Goal: Unclear

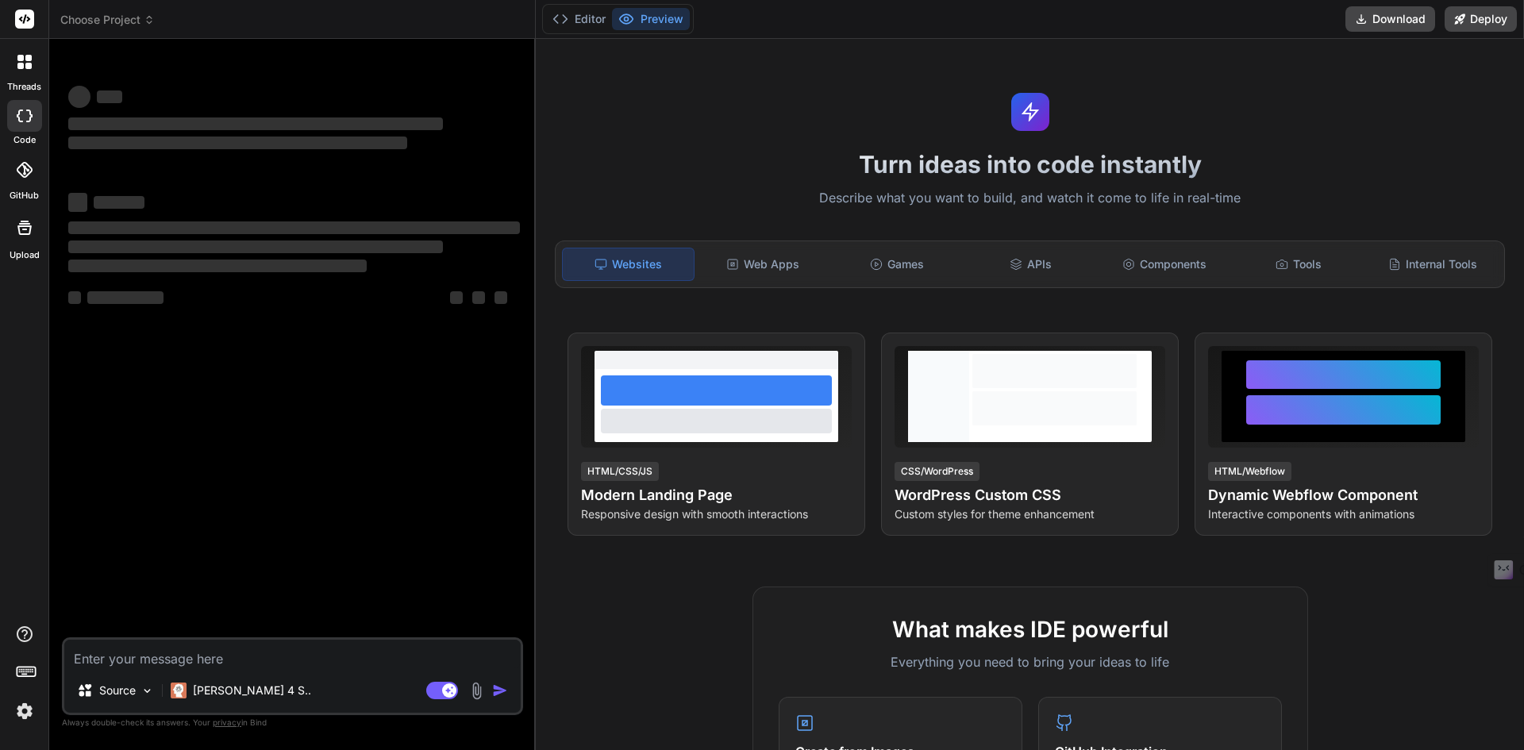
type textarea "x"
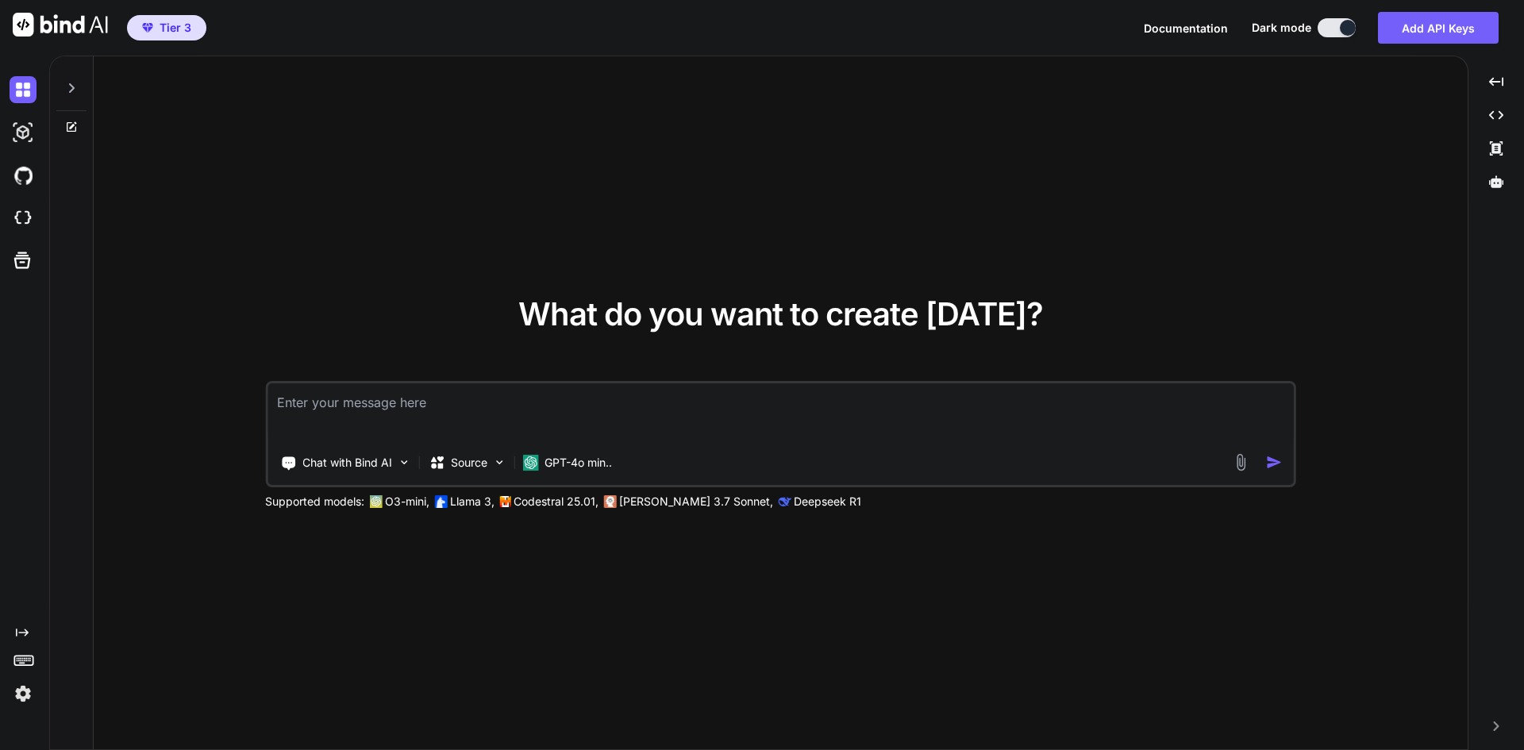
type textarea "x"
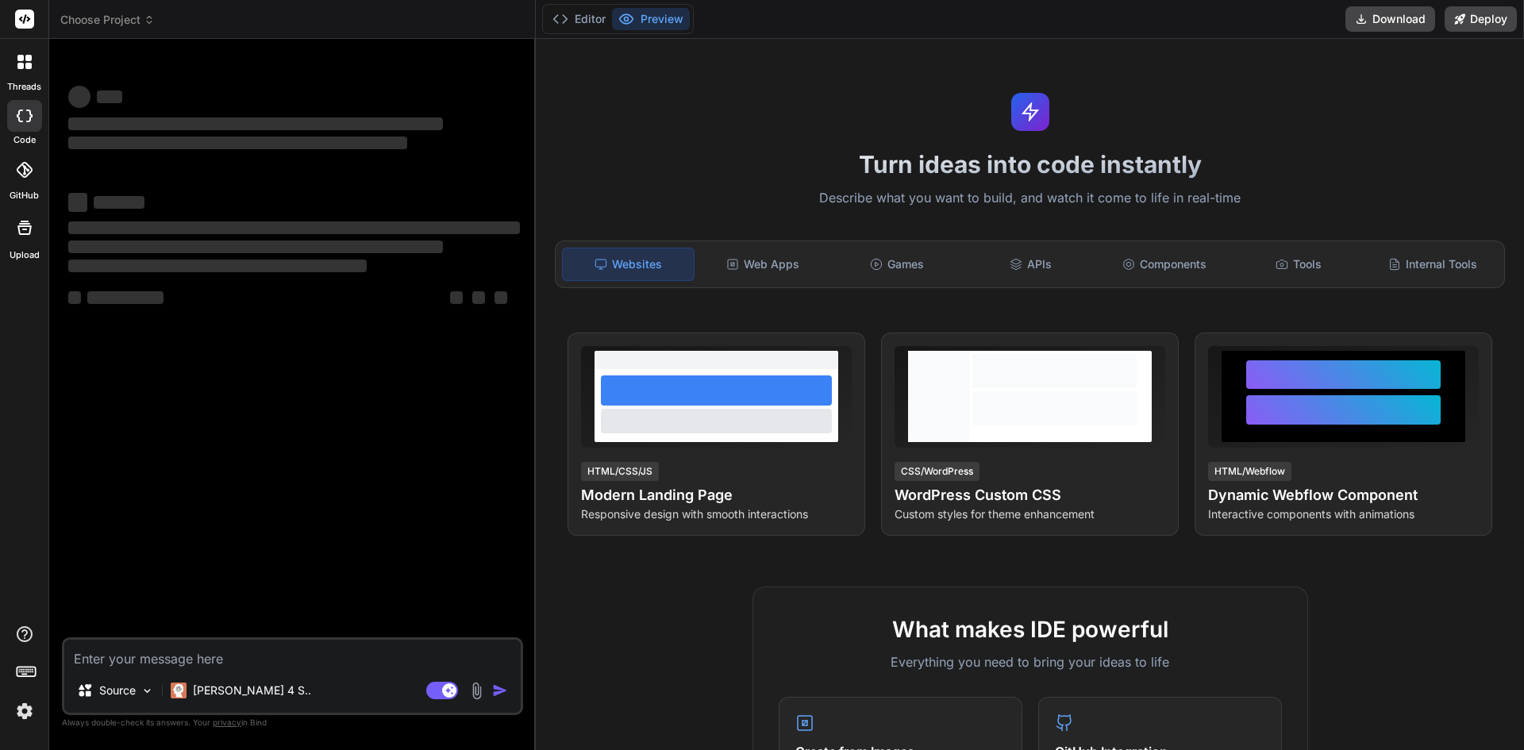
type textarea "x"
